Goal: Check status: Check status

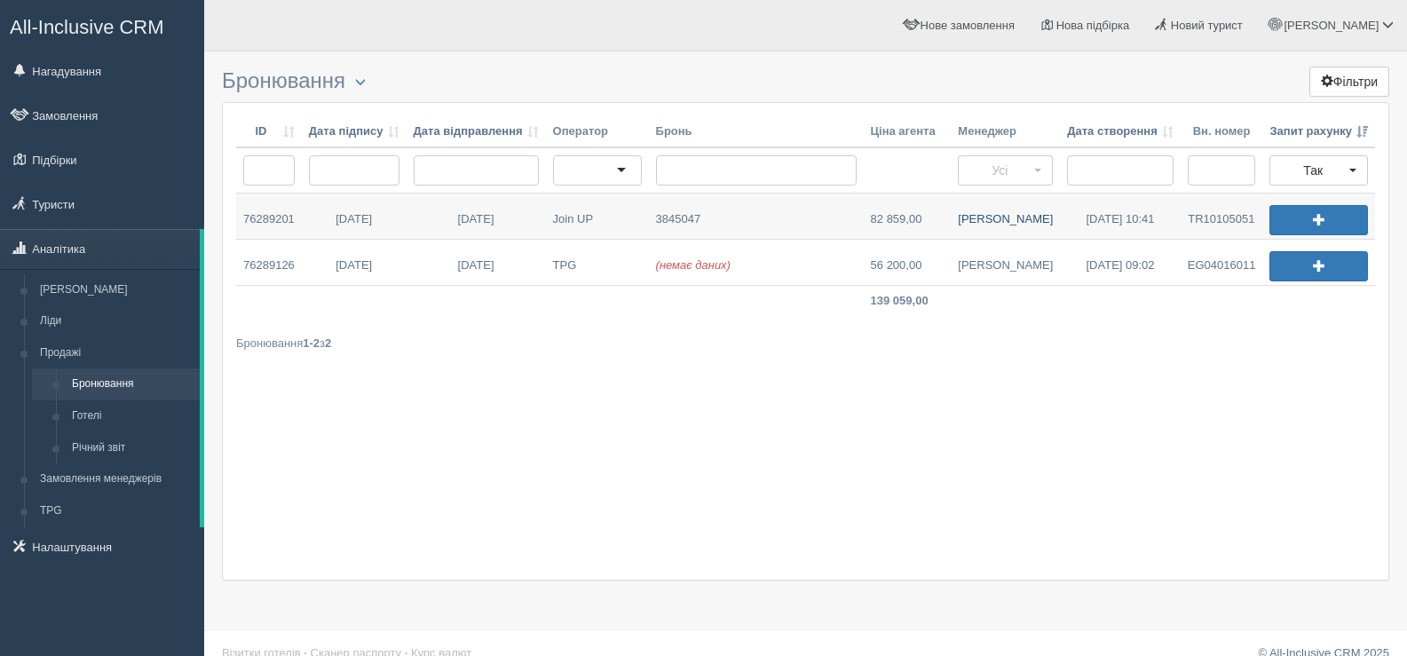
click at [994, 217] on link "Валентина К." at bounding box center [1005, 215] width 109 height 45
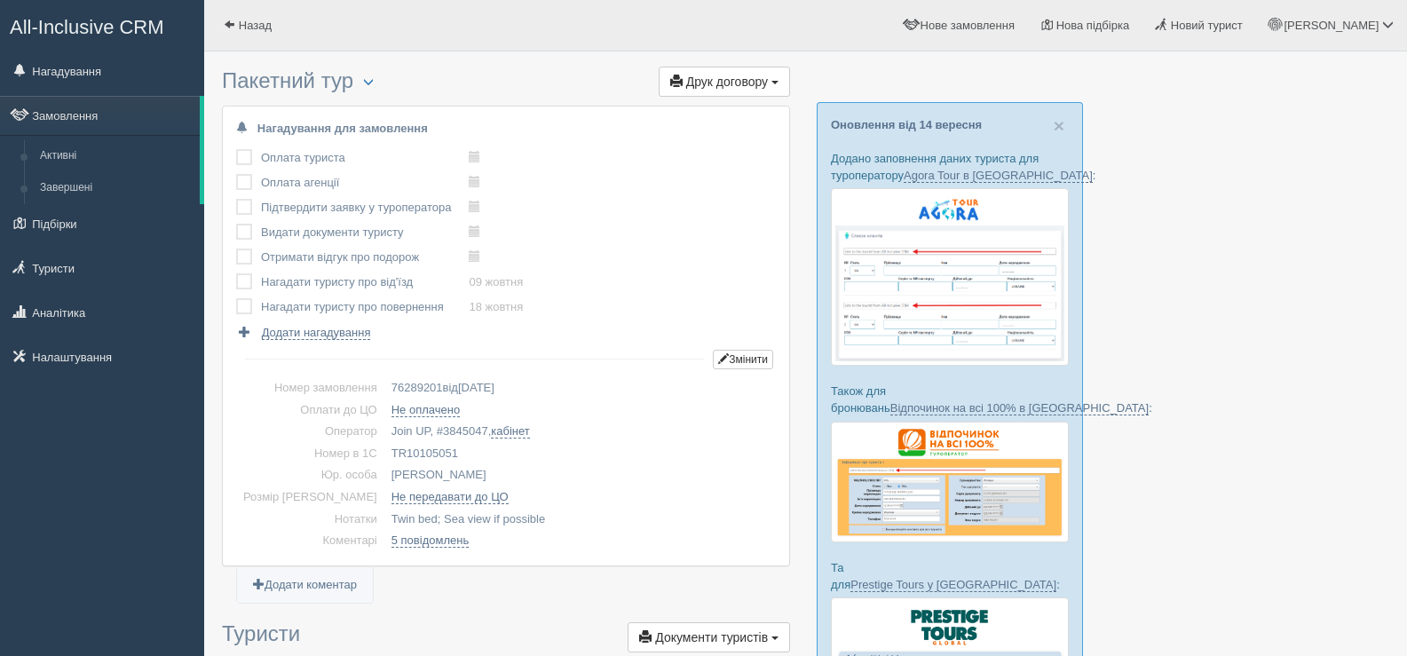
drag, startPoint x: 428, startPoint y: 450, endPoint x: 359, endPoint y: 444, distance: 69.5
click at [384, 444] on td "TR10105051" at bounding box center [579, 454] width 391 height 22
copy td "TR10105051"
click at [224, 25] on span at bounding box center [230, 25] width 12 height 12
